Goal: Task Accomplishment & Management: Use online tool/utility

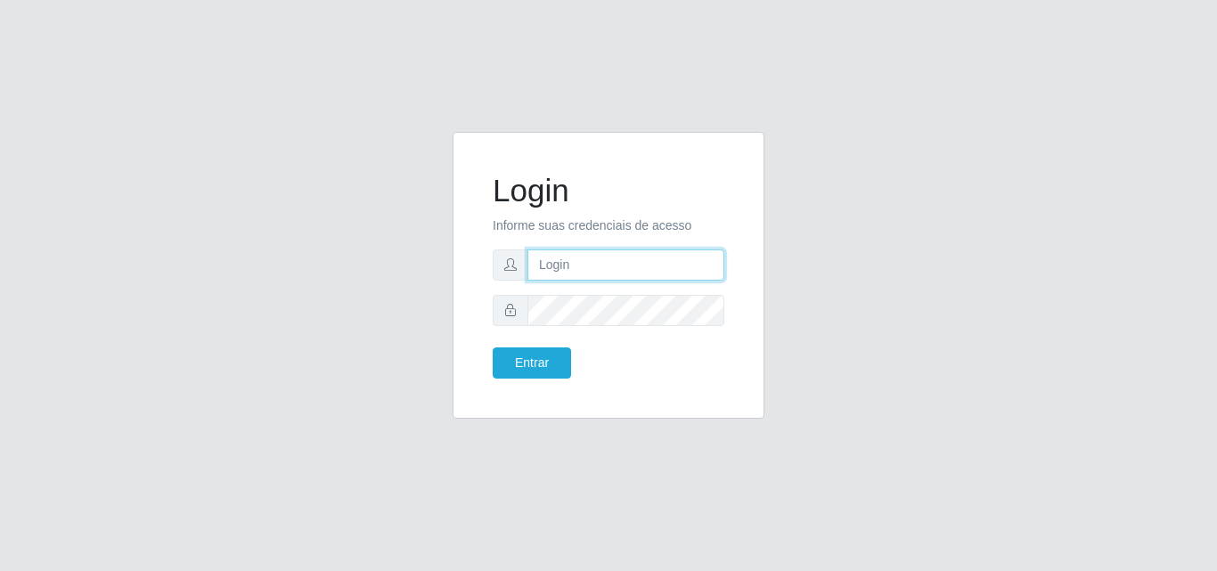
click at [585, 257] on input "text" at bounding box center [625, 264] width 197 height 31
type input "[PERSON_NAME]@saullus"
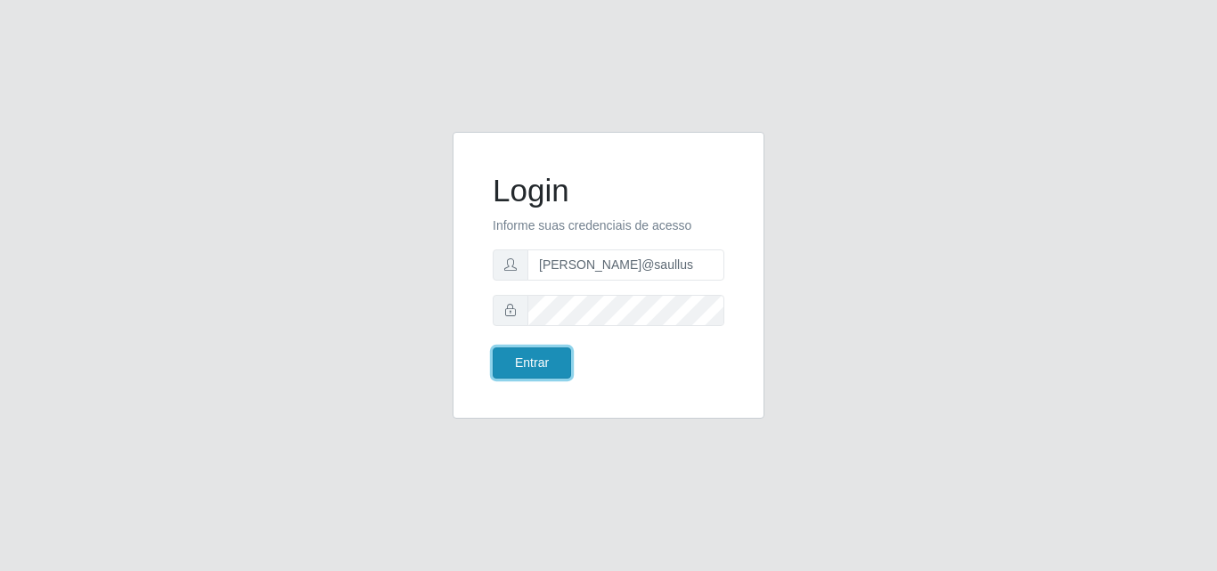
click at [516, 354] on button "Entrar" at bounding box center [532, 362] width 78 height 31
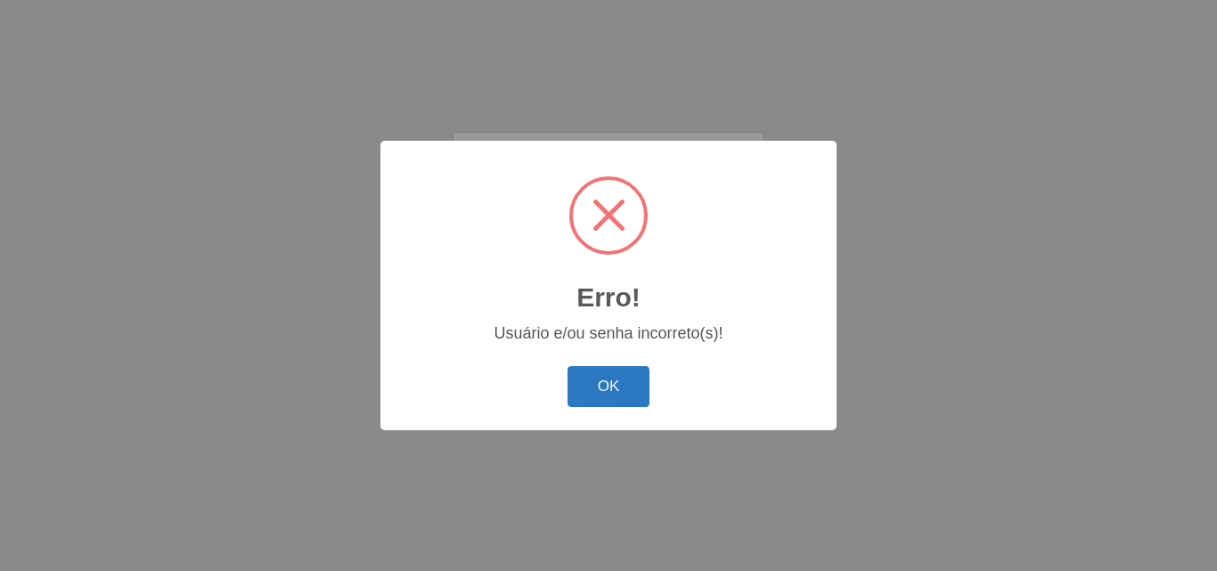
click at [615, 398] on button "OK" at bounding box center [608, 387] width 83 height 42
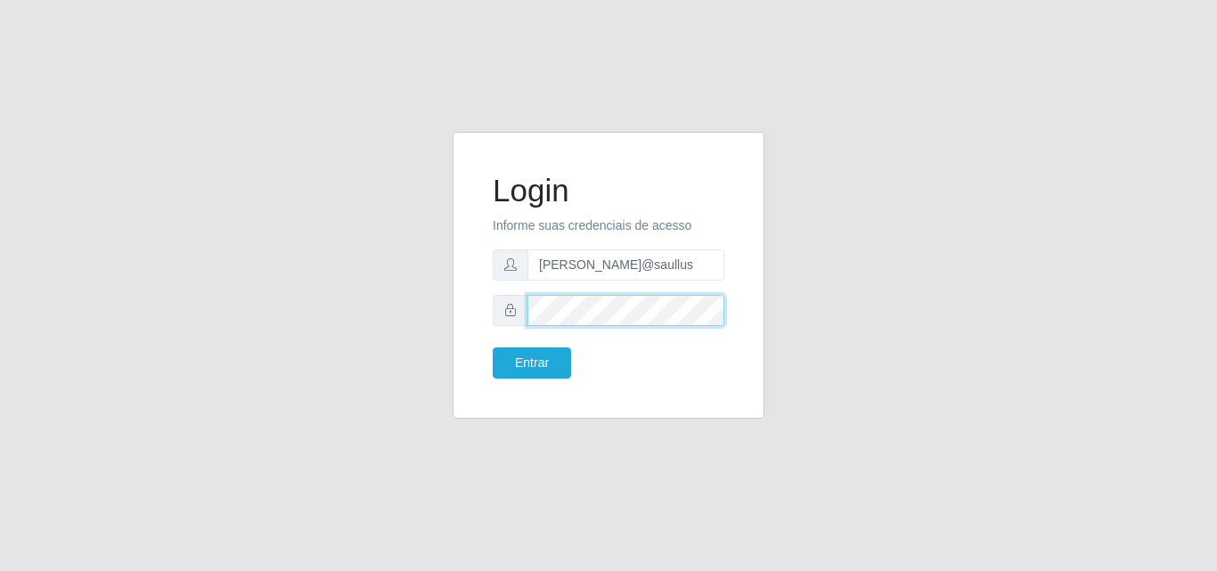
click at [493, 347] on button "Entrar" at bounding box center [532, 362] width 78 height 31
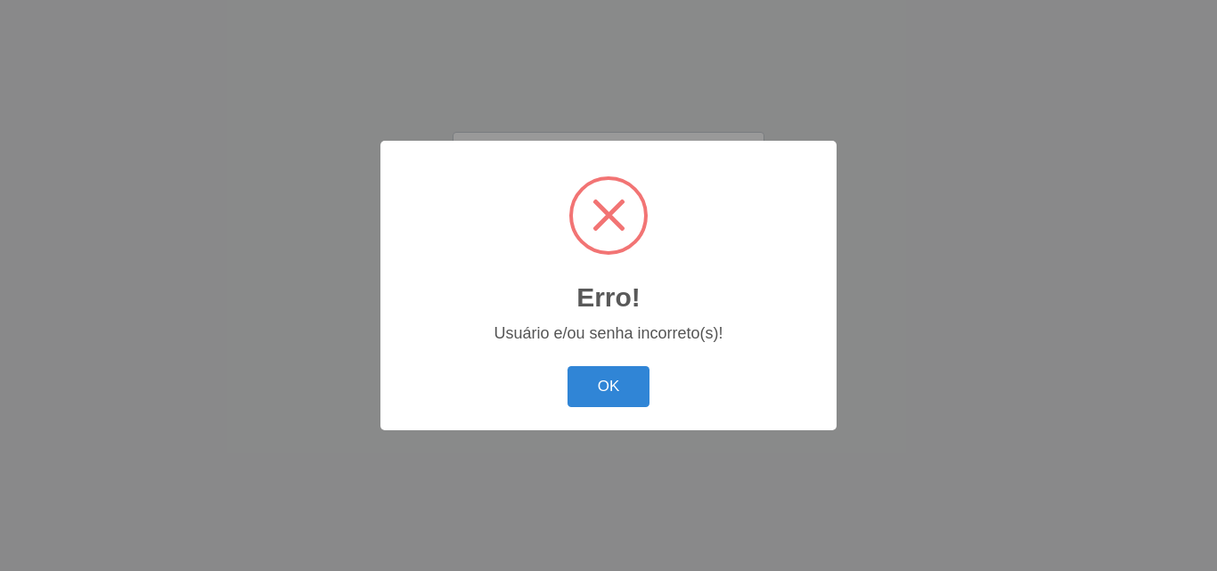
click at [553, 354] on div "Erro! × Usuário e/ou senha incorreto(s)! OK Cancel" at bounding box center [608, 285] width 456 height 289
click at [595, 412] on div "OK Cancel" at bounding box center [608, 386] width 420 height 51
click at [599, 390] on button "OK" at bounding box center [608, 387] width 83 height 42
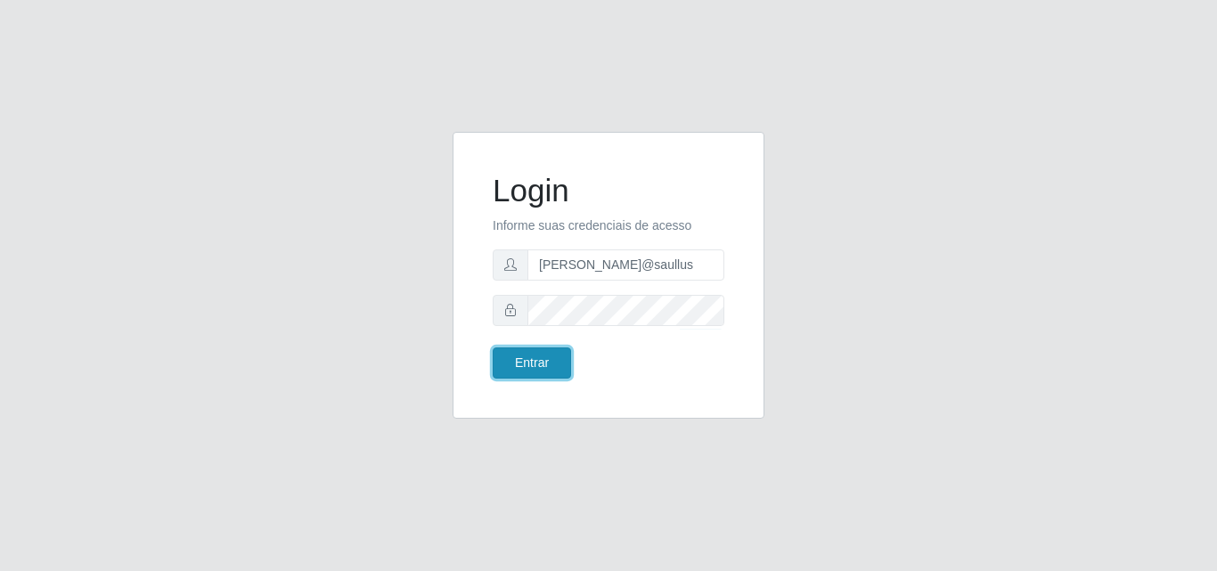
click at [546, 352] on button "Entrar" at bounding box center [532, 362] width 78 height 31
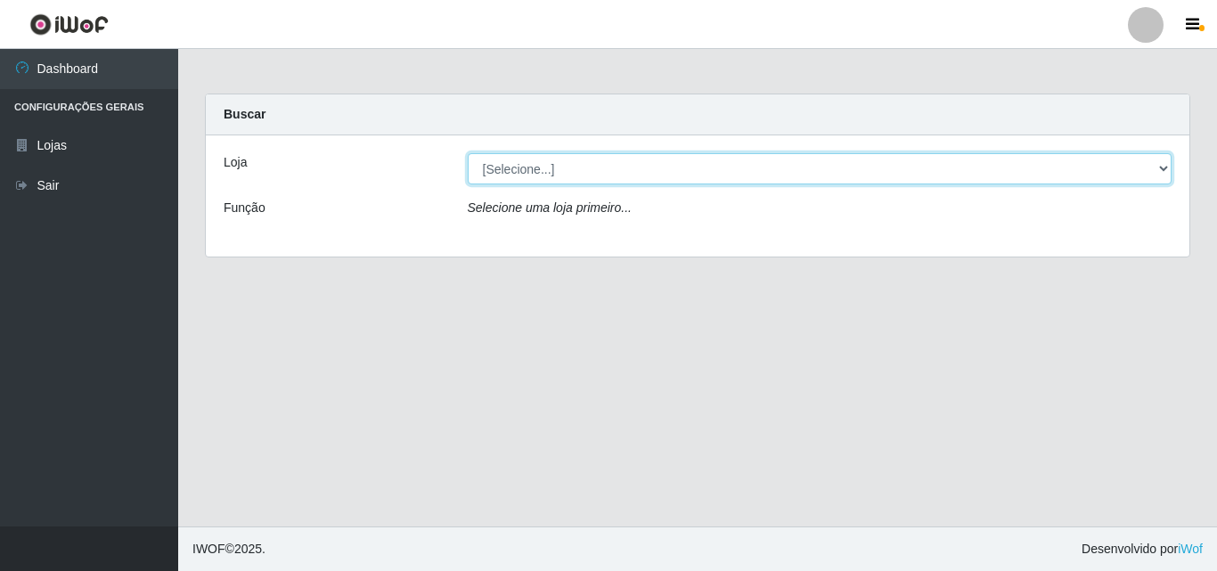
click at [1158, 164] on select "[Selecione...] Saullus Supermercados" at bounding box center [820, 168] width 705 height 31
select select "423"
click at [468, 153] on select "[Selecione...] Saullus Supermercados" at bounding box center [820, 168] width 705 height 31
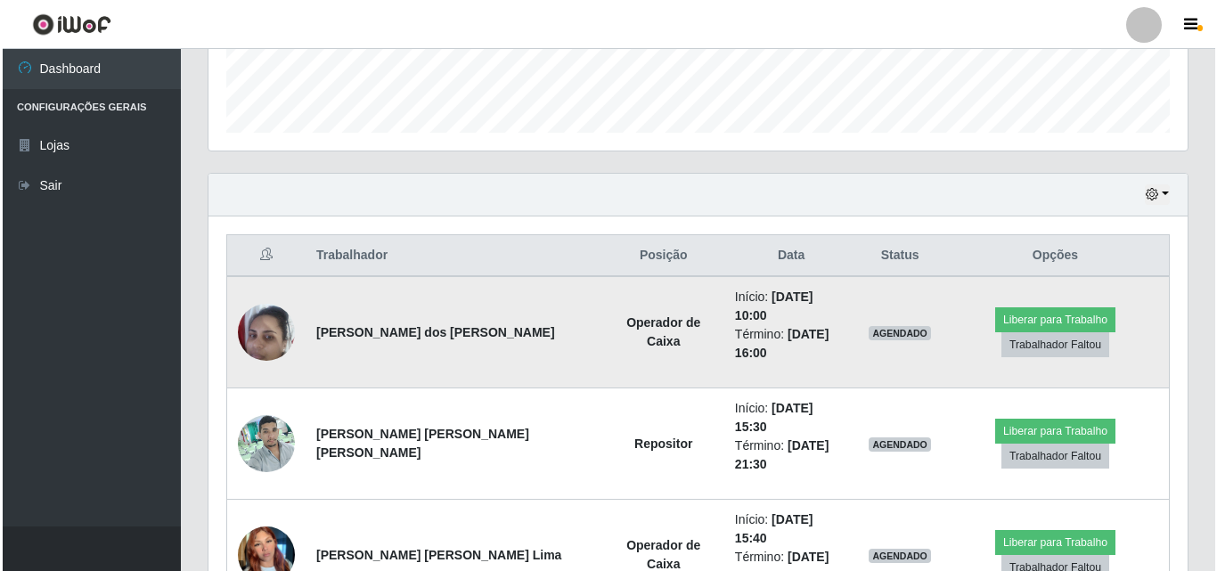
scroll to position [534, 0]
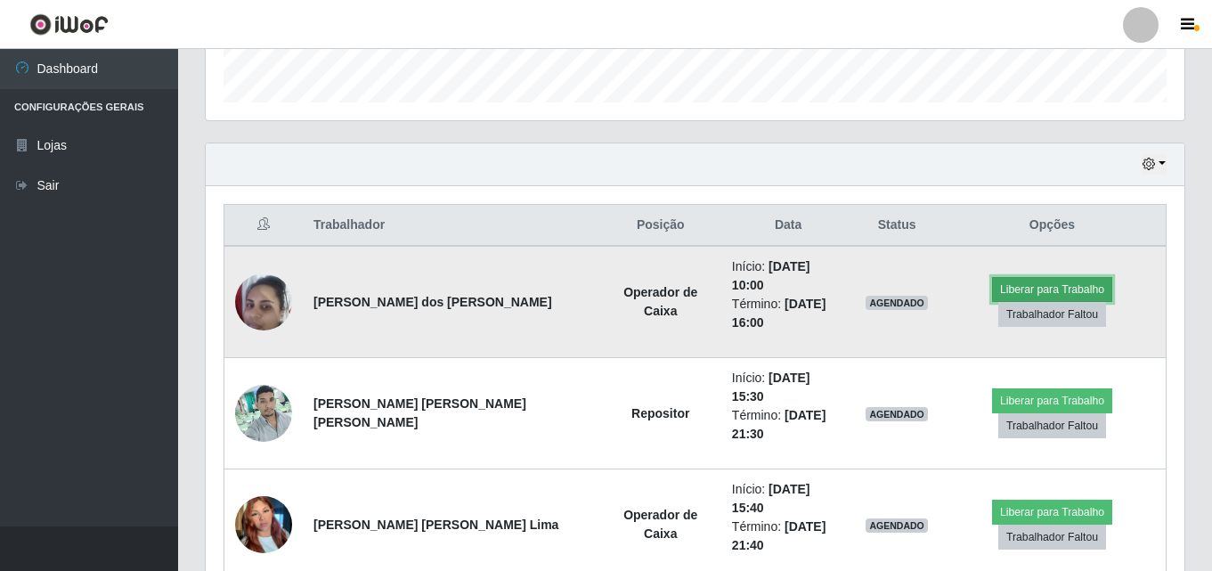
click at [992, 277] on button "Liberar para Trabalho" at bounding box center [1052, 289] width 120 height 25
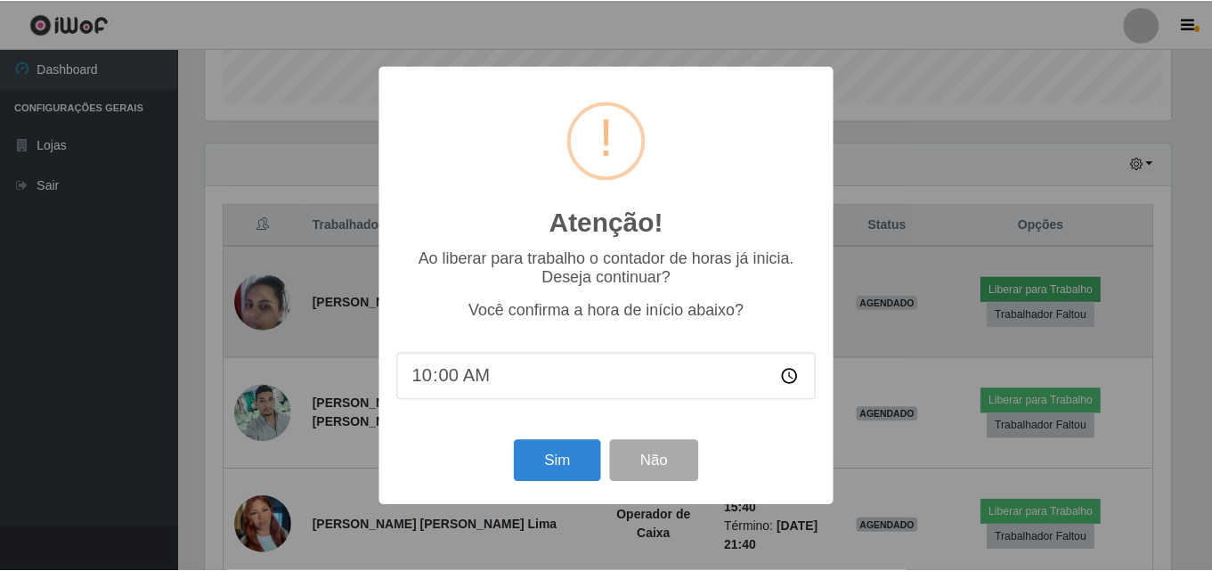
scroll to position [370, 970]
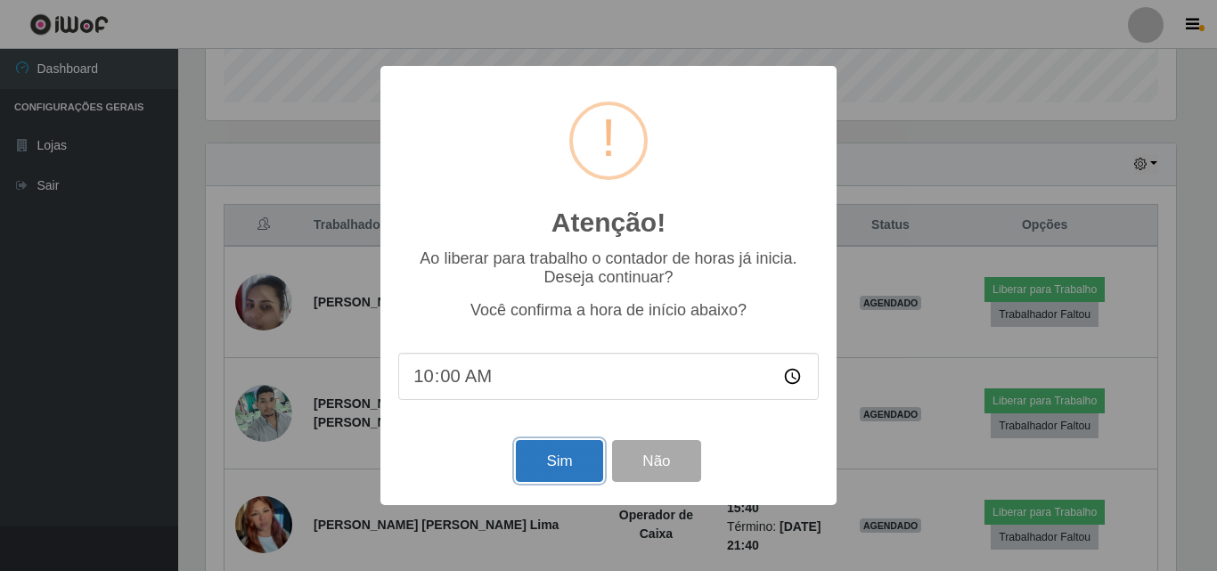
click at [563, 471] on button "Sim" at bounding box center [559, 461] width 86 height 42
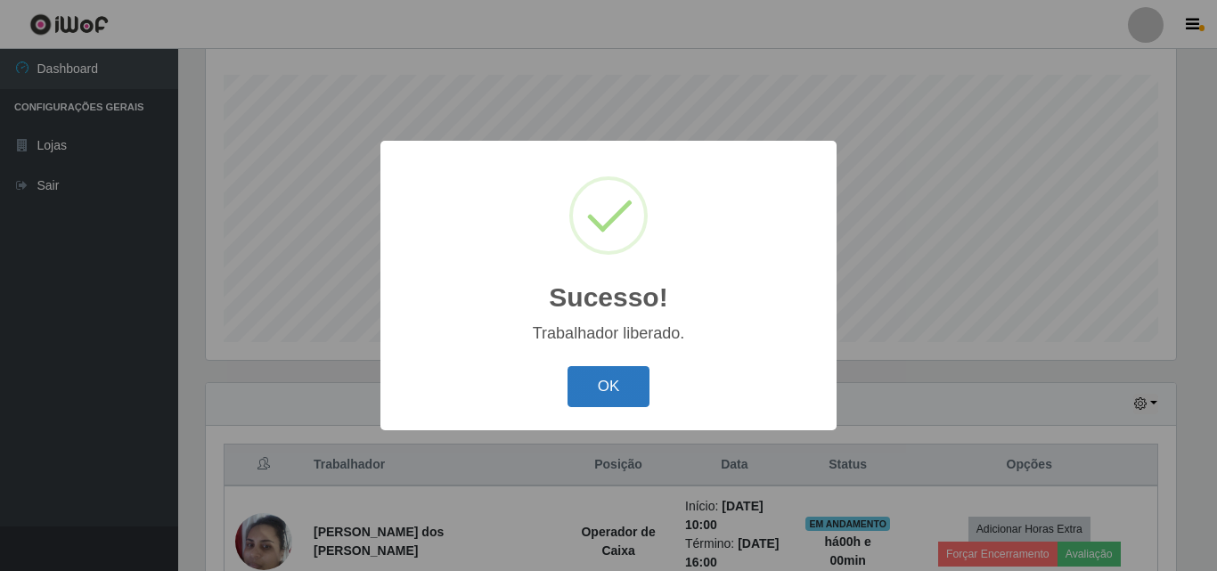
click at [592, 392] on button "OK" at bounding box center [608, 387] width 83 height 42
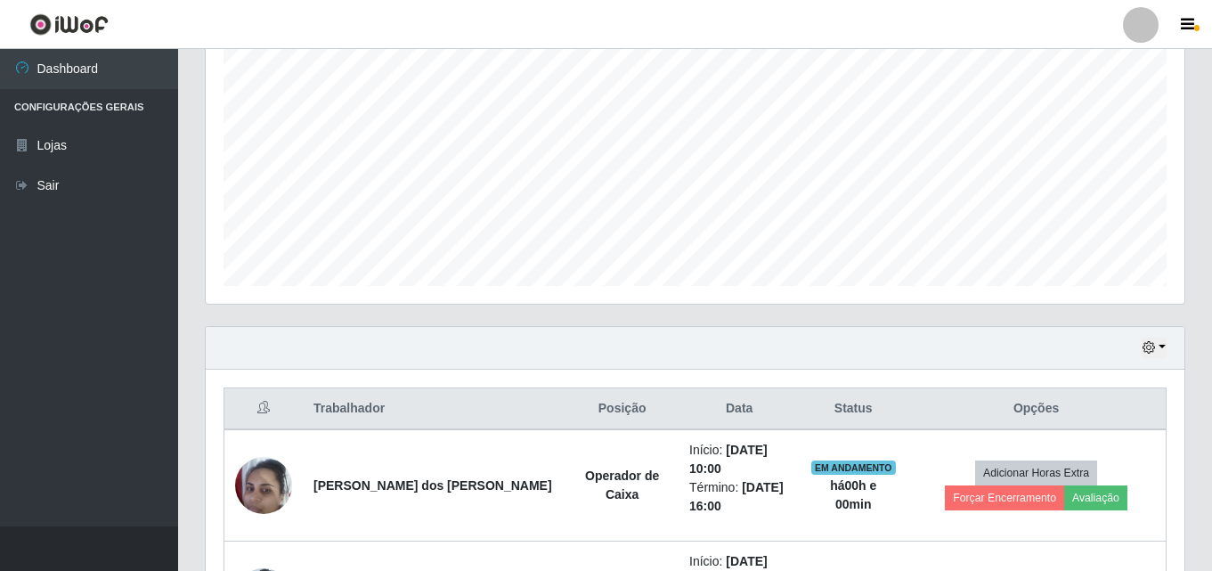
scroll to position [117, 0]
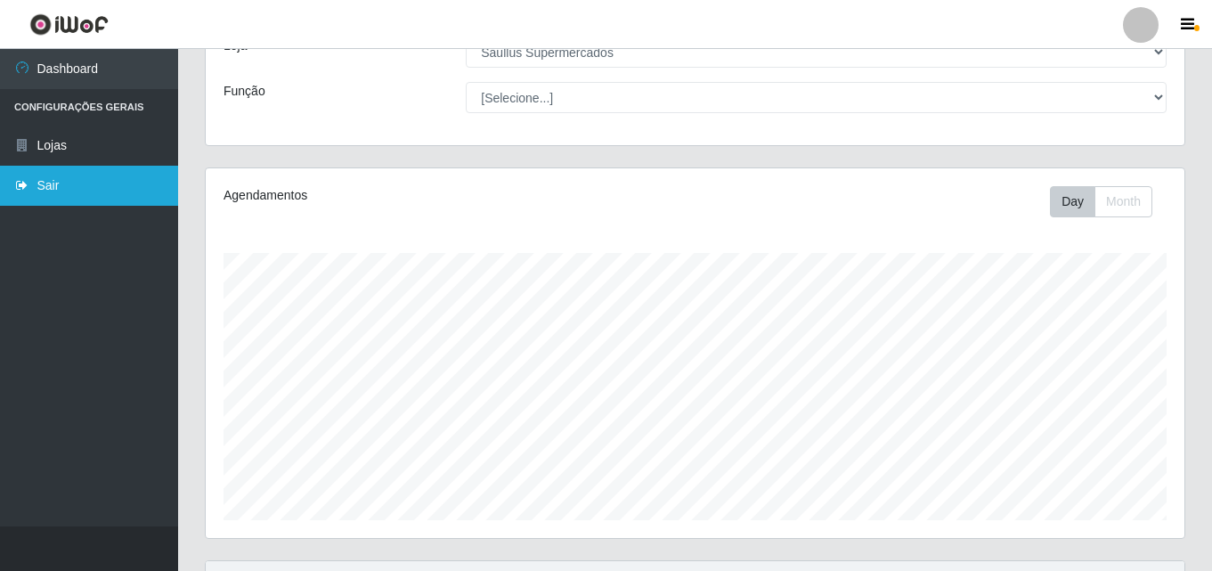
click at [166, 197] on link "Sair" at bounding box center [89, 186] width 178 height 40
